Goal: Check status: Verify the current state of an ongoing process or item

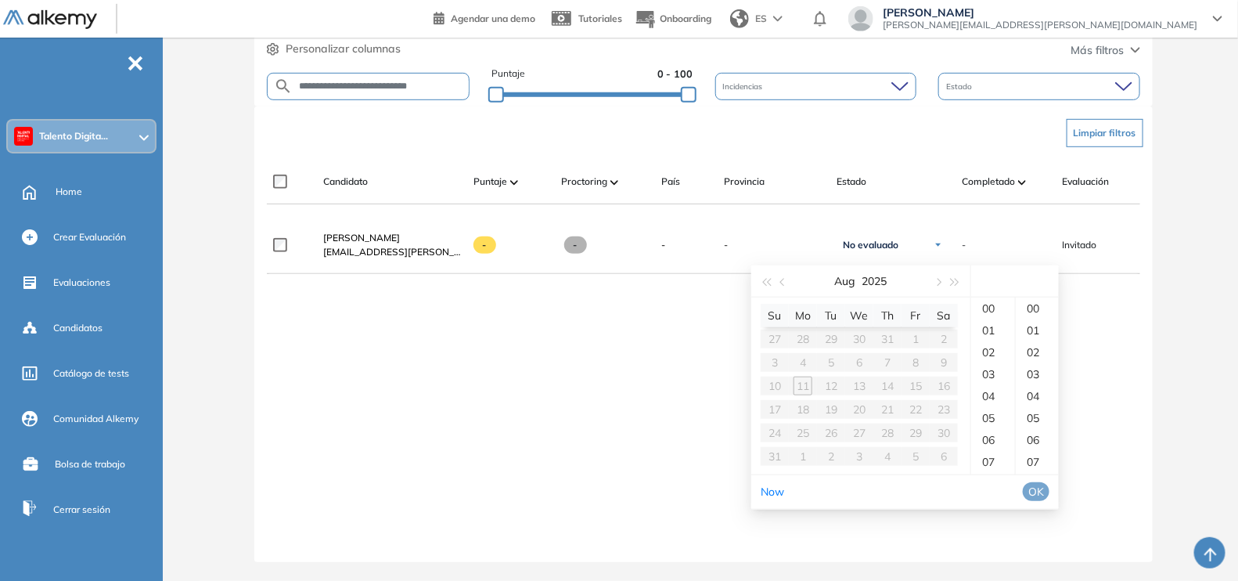
scroll to position [0, 178]
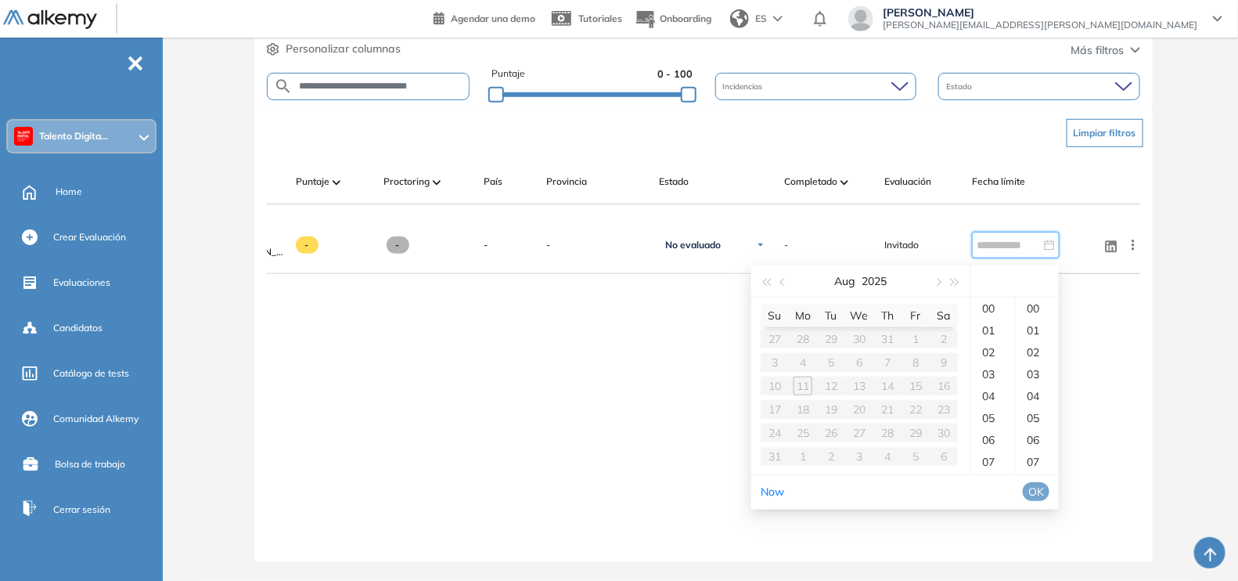
click at [1122, 420] on div "[PERSON_NAME] [EMAIL_ADDRESS][PERSON_NAME][DOMAIN_NAME] - - - - No evaluado No …" at bounding box center [703, 377] width 873 height 320
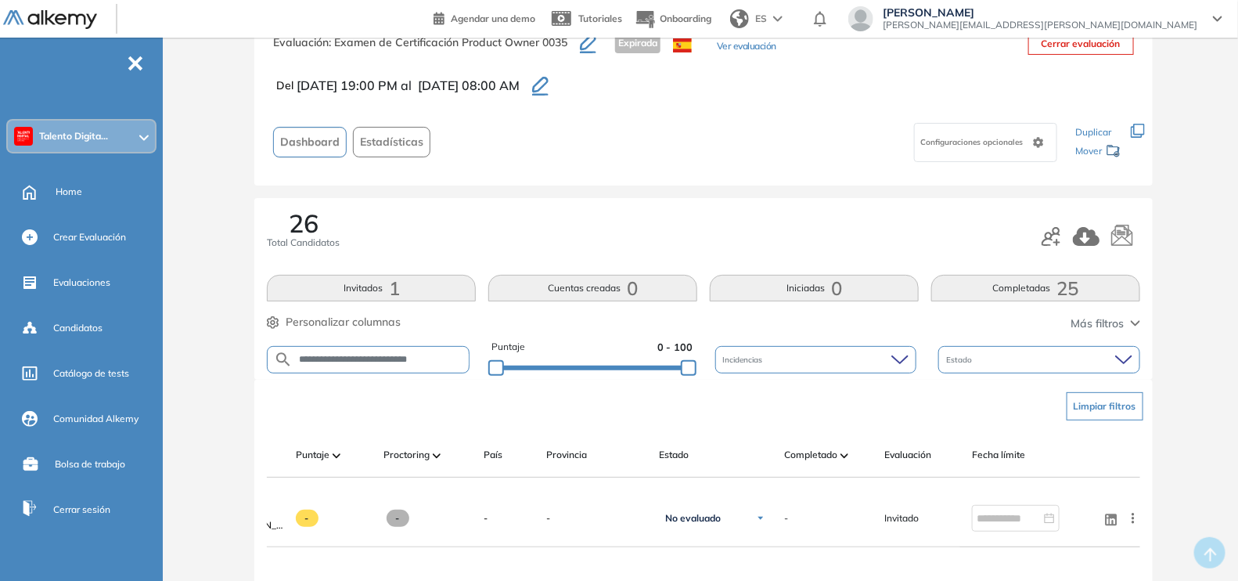
scroll to position [0, 0]
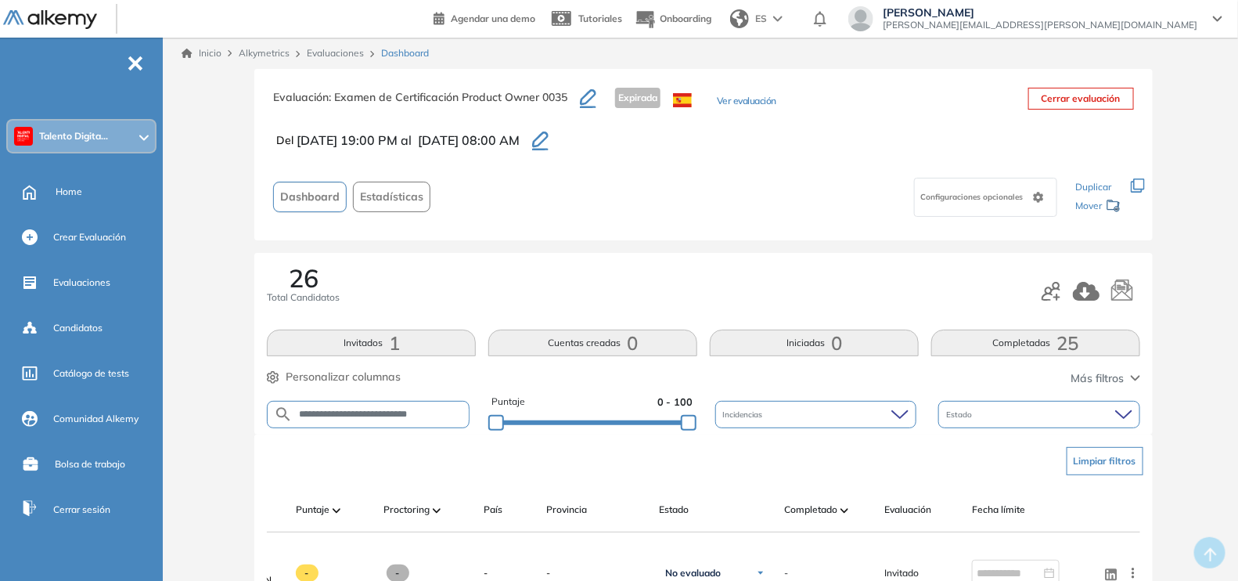
click at [331, 55] on link "Evaluaciones" at bounding box center [335, 53] width 57 height 12
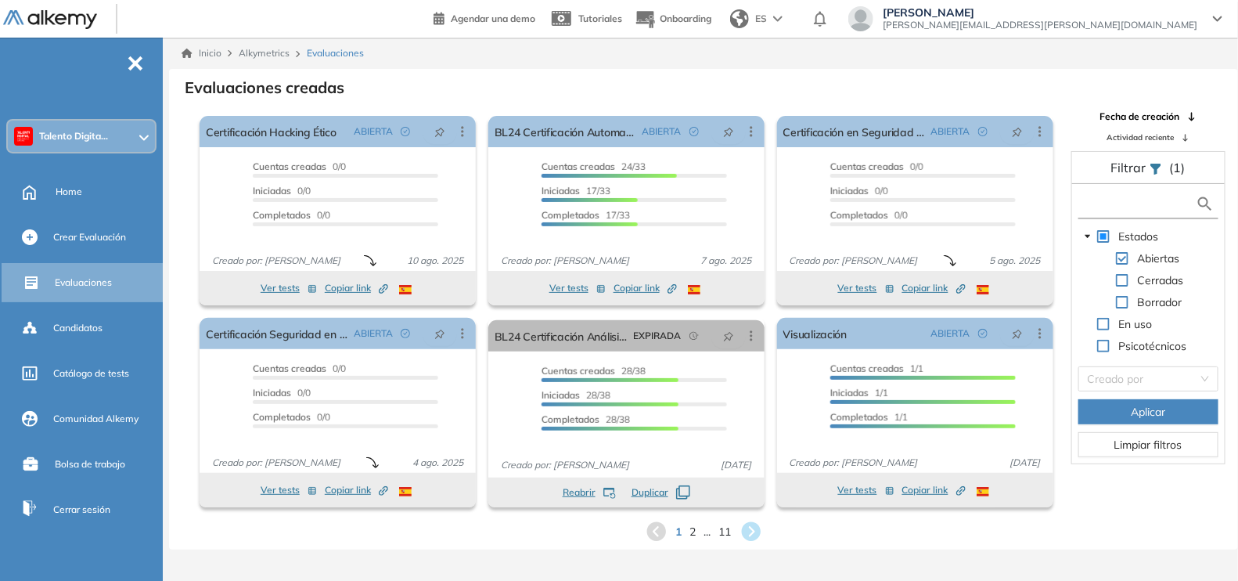
click at [1111, 202] on input "text" at bounding box center [1139, 204] width 114 height 16
type input "*********"
click at [1126, 284] on span at bounding box center [1122, 280] width 13 height 13
click at [1163, 412] on span "Aplicar" at bounding box center [1148, 411] width 34 height 17
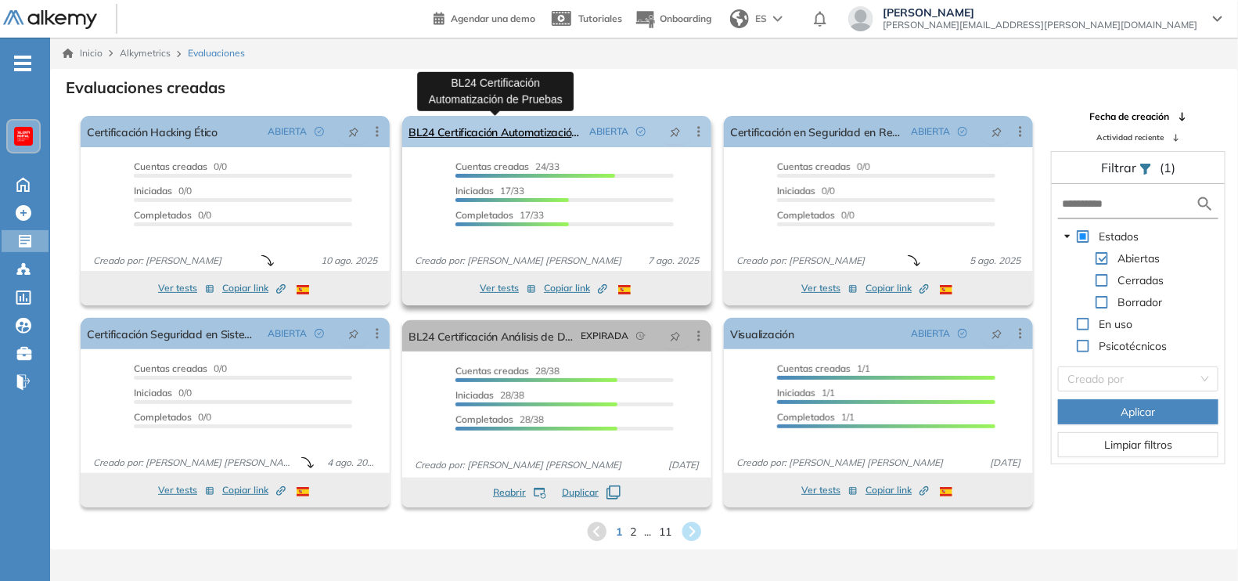
click at [484, 129] on link "BL24 Certificación Automatización de Pruebas" at bounding box center [496, 131] width 175 height 31
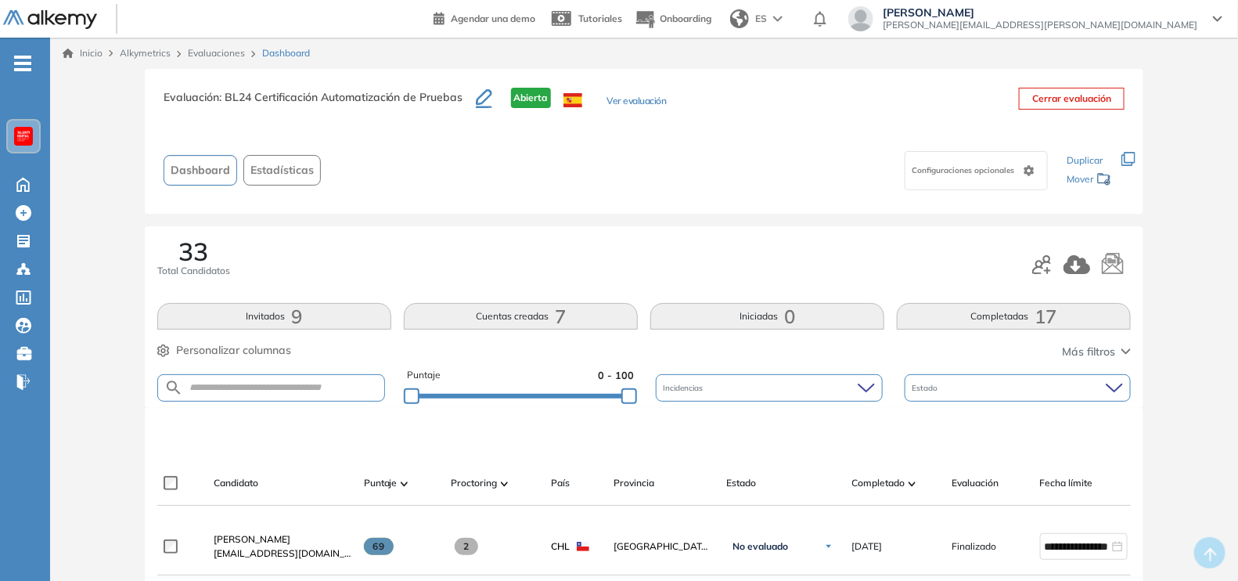
click at [283, 95] on span ": BL24 Certificación Automatización de Pruebas" at bounding box center [341, 97] width 244 height 14
click at [740, 153] on div "Configuraciones opcionales" at bounding box center [691, 170] width 728 height 49
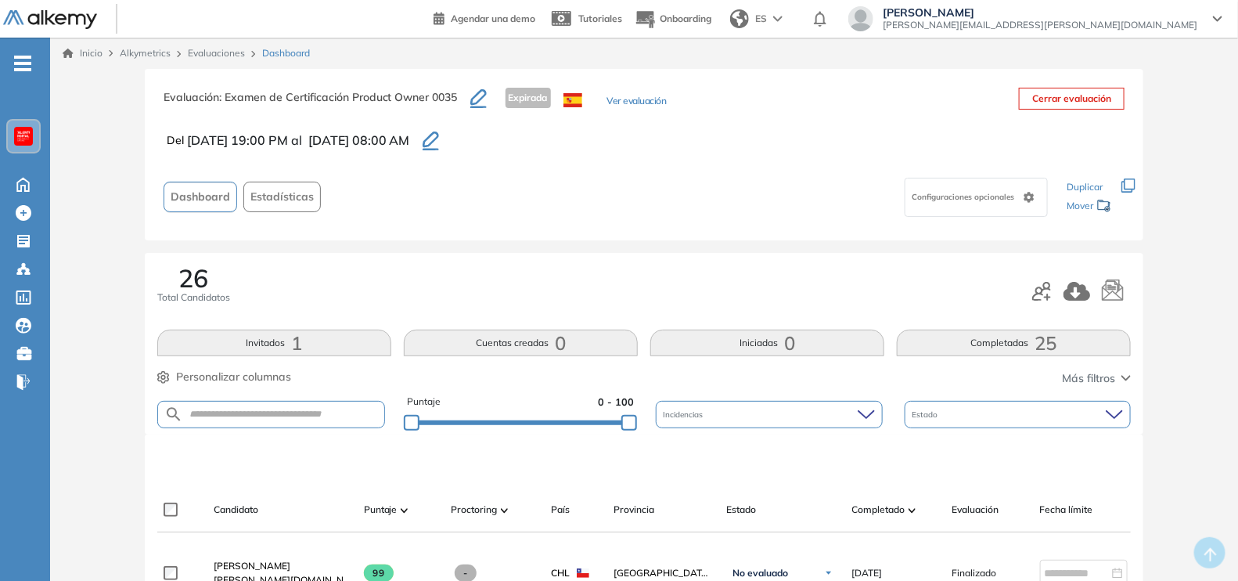
click at [295, 195] on span "Estadísticas" at bounding box center [281, 197] width 63 height 16
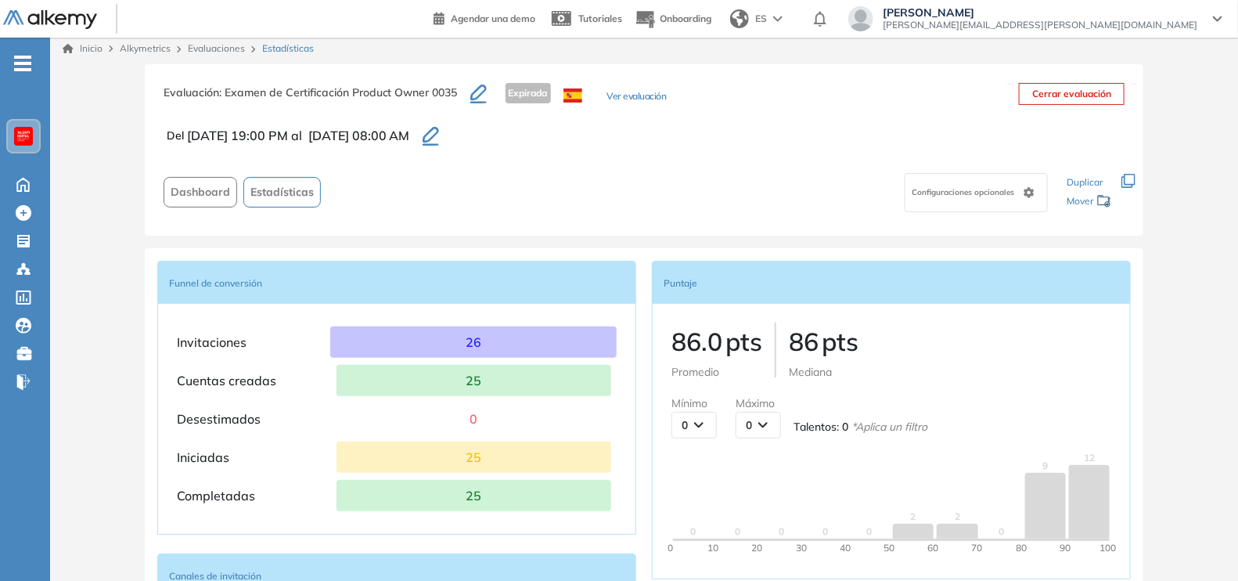
scroll to position [4, 0]
